Goal: Find specific page/section: Find specific page/section

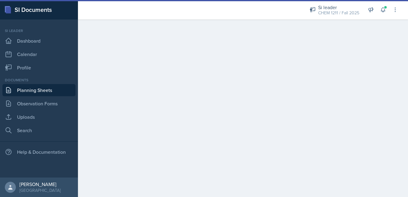
click at [380, 4] on div "Si leader CHEM 1211 / Fall 2025 Si leader CHEM 1211 / Fall 2025 Si leader CHEM …" at bounding box center [349, 9] width 97 height 19
click at [382, 11] on icon at bounding box center [383, 10] width 6 height 6
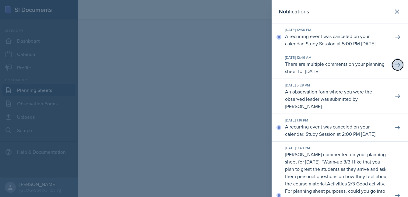
click at [396, 70] on button at bounding box center [397, 64] width 11 height 11
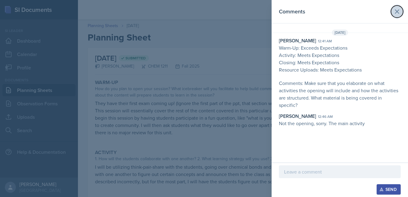
click at [397, 10] on icon at bounding box center [397, 11] width 7 height 7
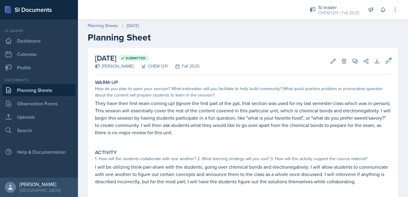
click at [29, 92] on link "Planning Sheets" at bounding box center [38, 90] width 73 height 12
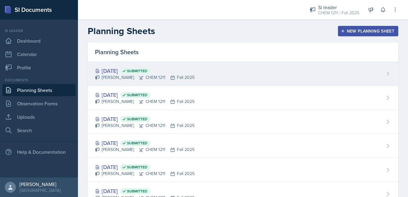
click at [136, 74] on div "[DATE] Submitted" at bounding box center [145, 71] width 100 height 8
